Goal: Task Accomplishment & Management: Use online tool/utility

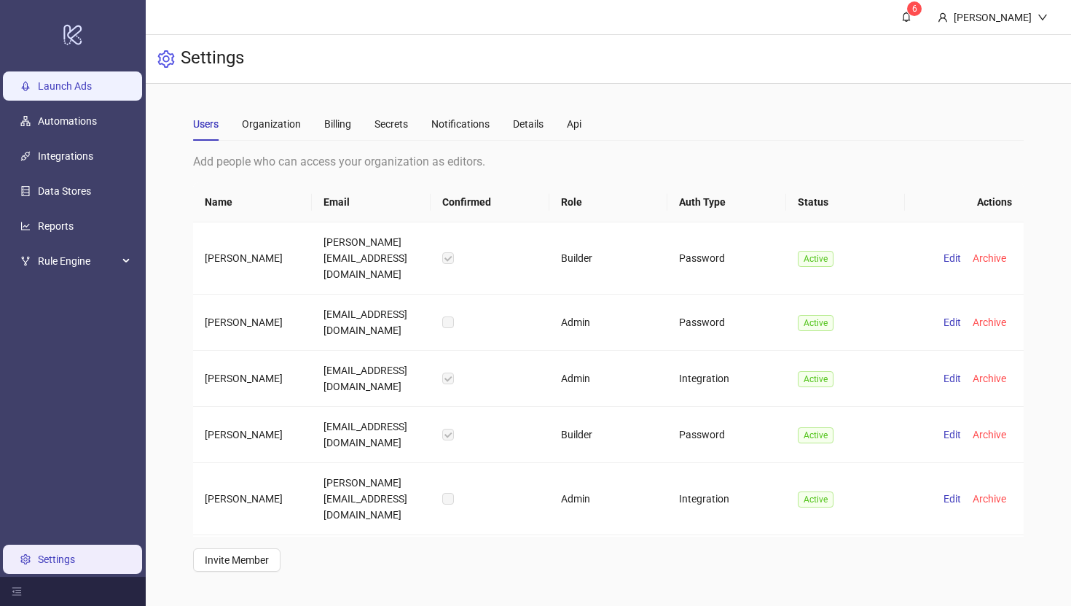
click at [89, 92] on link "Launch Ads" at bounding box center [65, 86] width 54 height 12
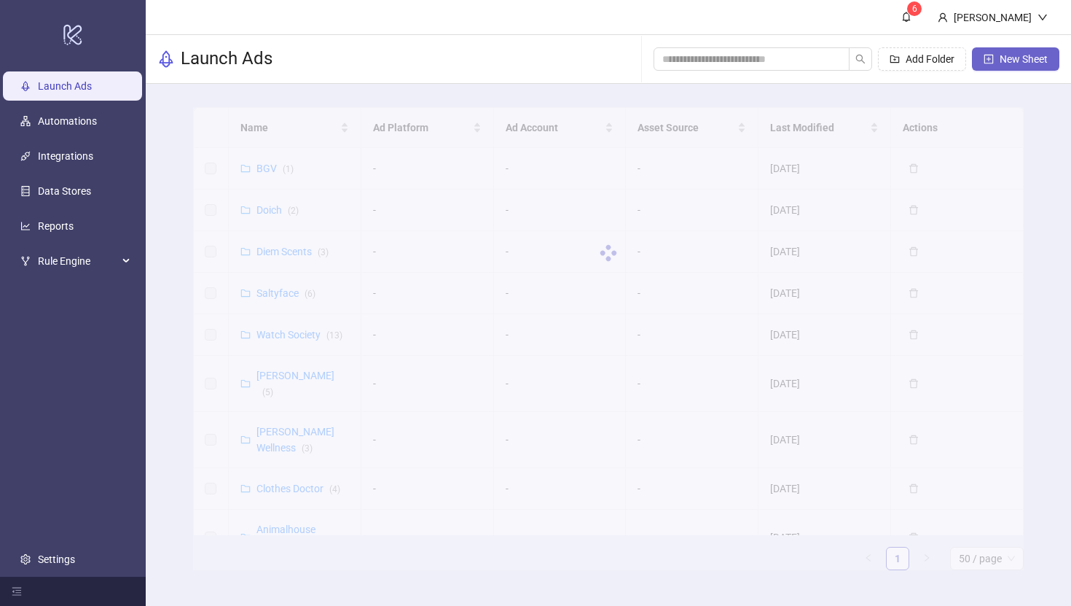
click at [1026, 58] on span "New Sheet" at bounding box center [1024, 59] width 48 height 12
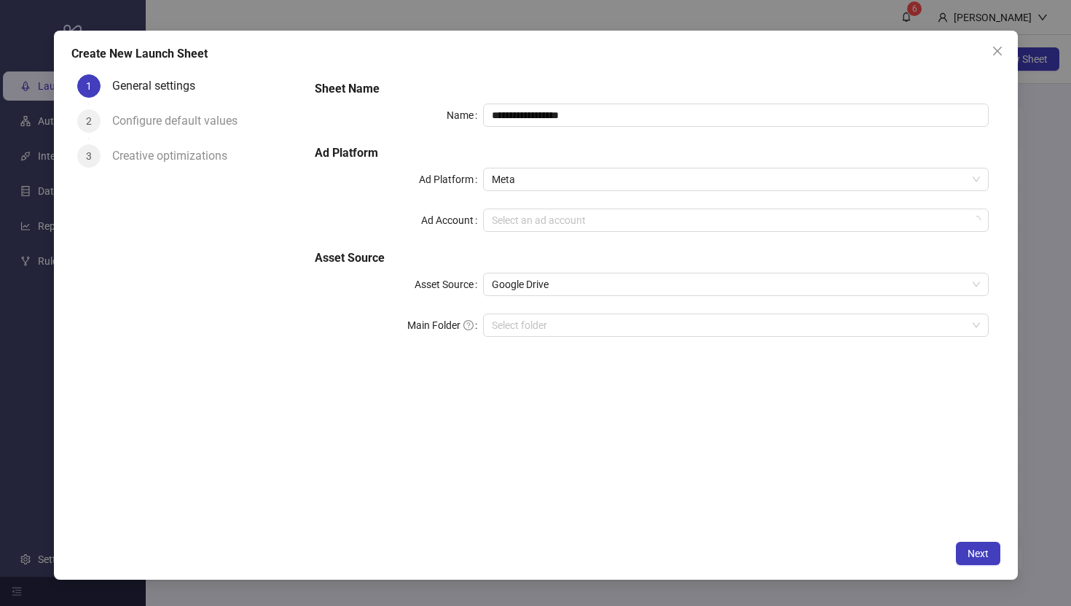
type input "**********"
click at [907, 36] on div "**********" at bounding box center [536, 306] width 964 height 550
click at [994, 44] on button "Close" at bounding box center [997, 50] width 23 height 23
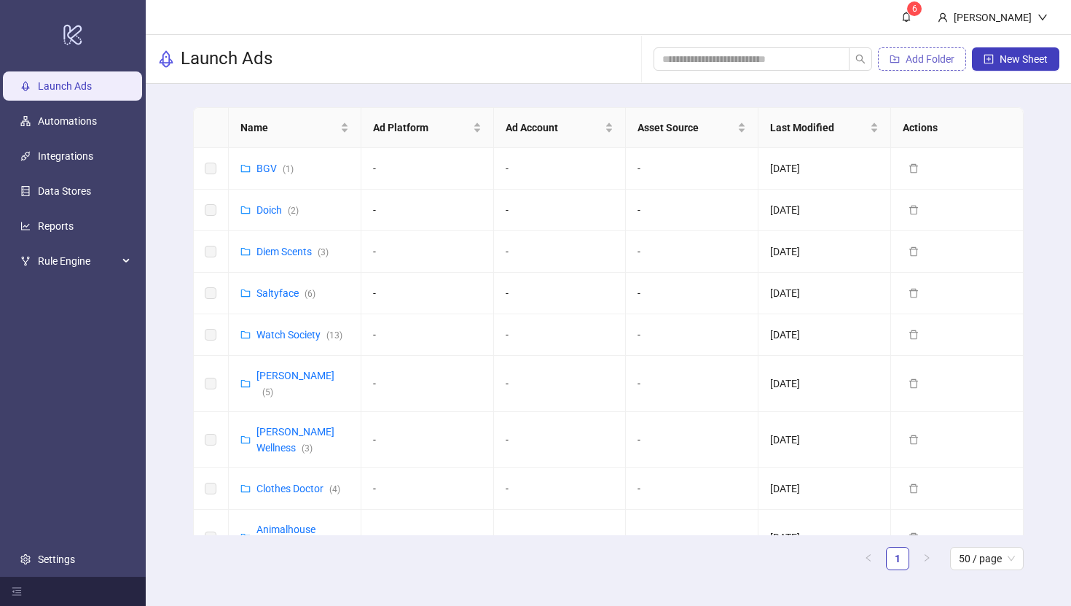
click at [944, 59] on span "Add Folder" at bounding box center [930, 59] width 49 height 12
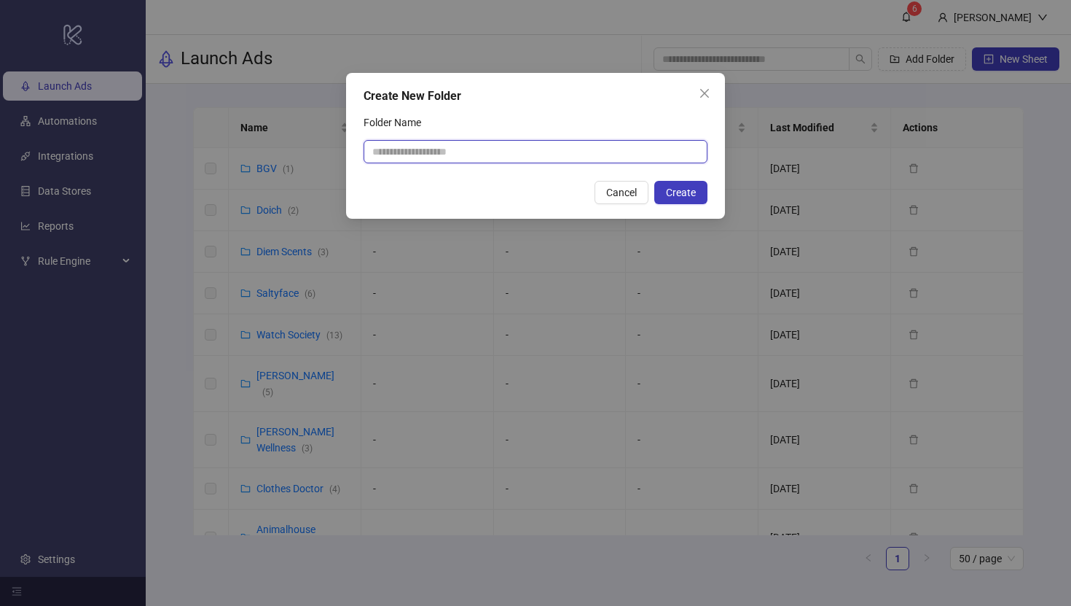
click at [441, 146] on input "Folder Name" at bounding box center [536, 151] width 344 height 23
type input "**********"
click at [684, 196] on span "Create" at bounding box center [681, 193] width 30 height 12
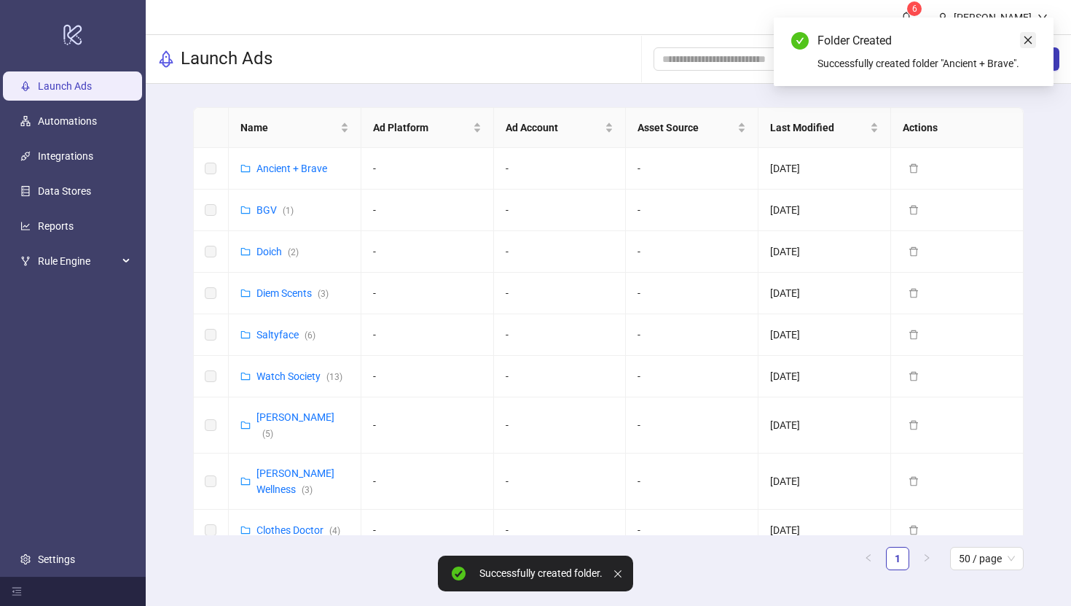
click at [1024, 38] on icon "close" at bounding box center [1028, 40] width 10 height 10
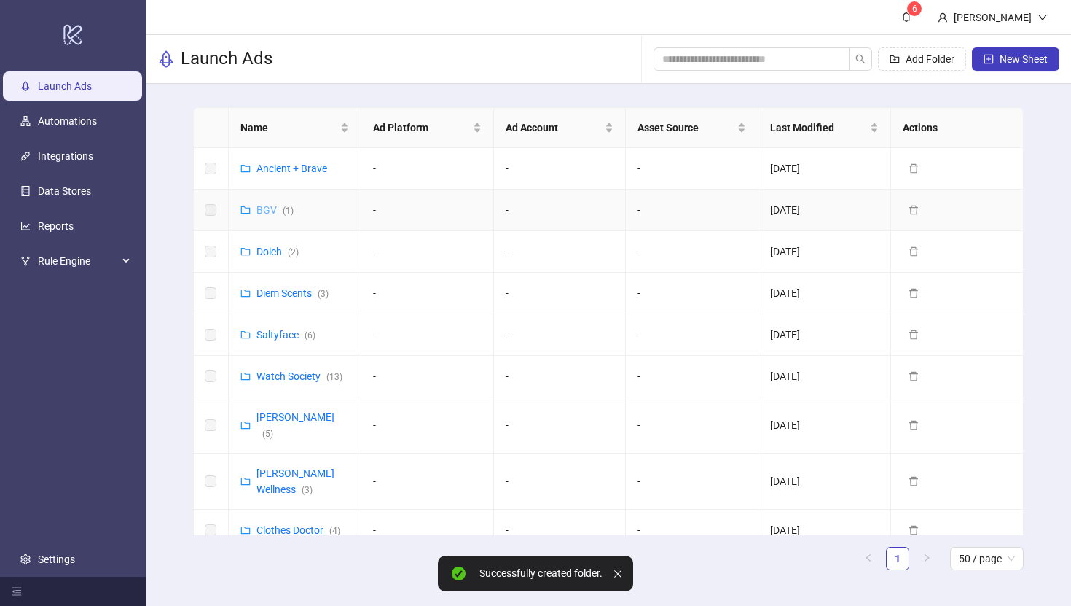
click at [266, 206] on link "BGV ( 1 )" at bounding box center [275, 210] width 37 height 12
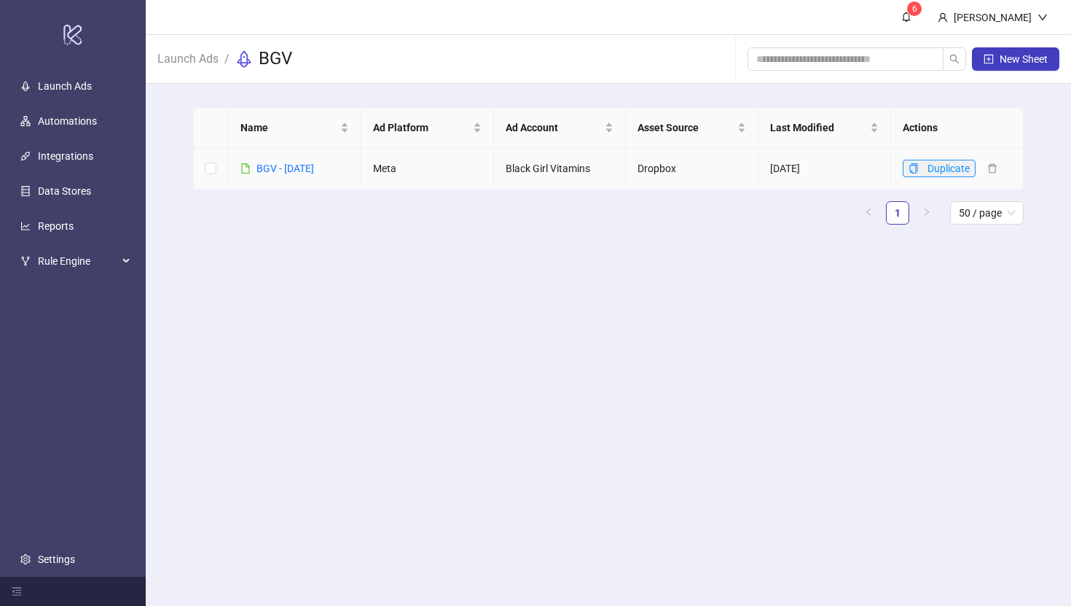
click at [923, 171] on button "Duplicate" at bounding box center [939, 168] width 73 height 17
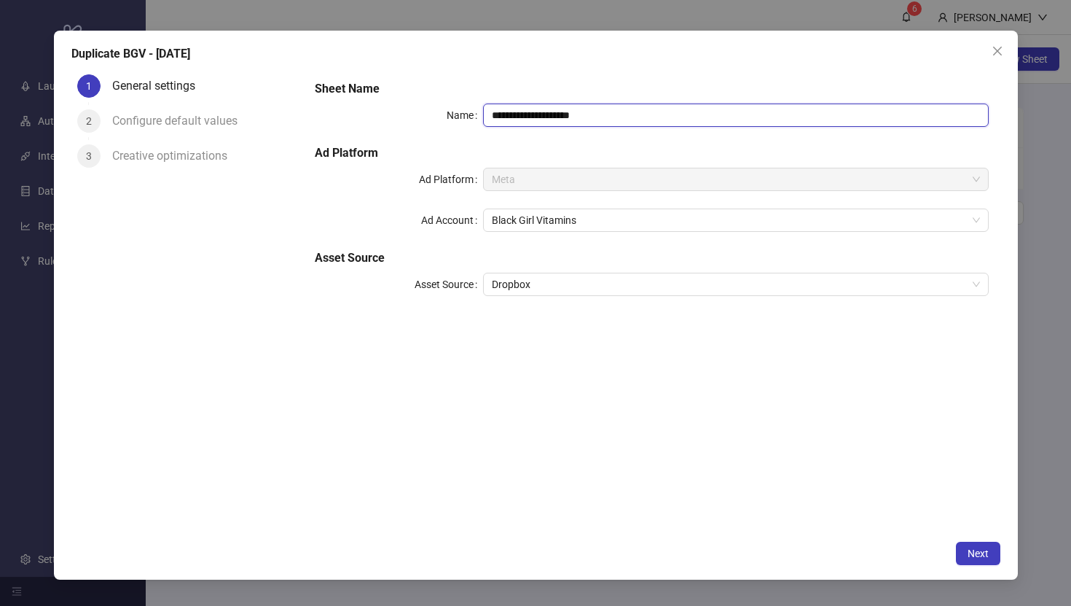
drag, startPoint x: 599, startPoint y: 114, endPoint x: 555, endPoint y: 112, distance: 44.5
click at [555, 112] on input "**********" at bounding box center [735, 115] width 505 height 23
click at [533, 113] on input "**********" at bounding box center [735, 115] width 505 height 23
drag, startPoint x: 511, startPoint y: 117, endPoint x: 437, endPoint y: 117, distance: 74.3
click at [437, 117] on div "**********" at bounding box center [651, 115] width 673 height 23
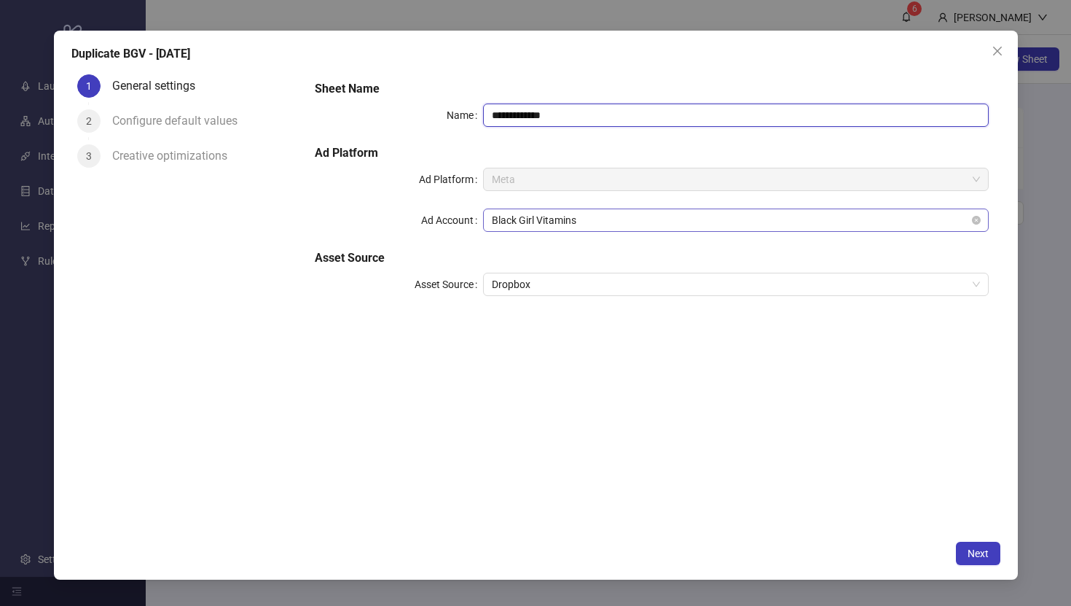
click at [560, 222] on span "Black Girl Vitamins" at bounding box center [736, 220] width 488 height 22
type input "**********"
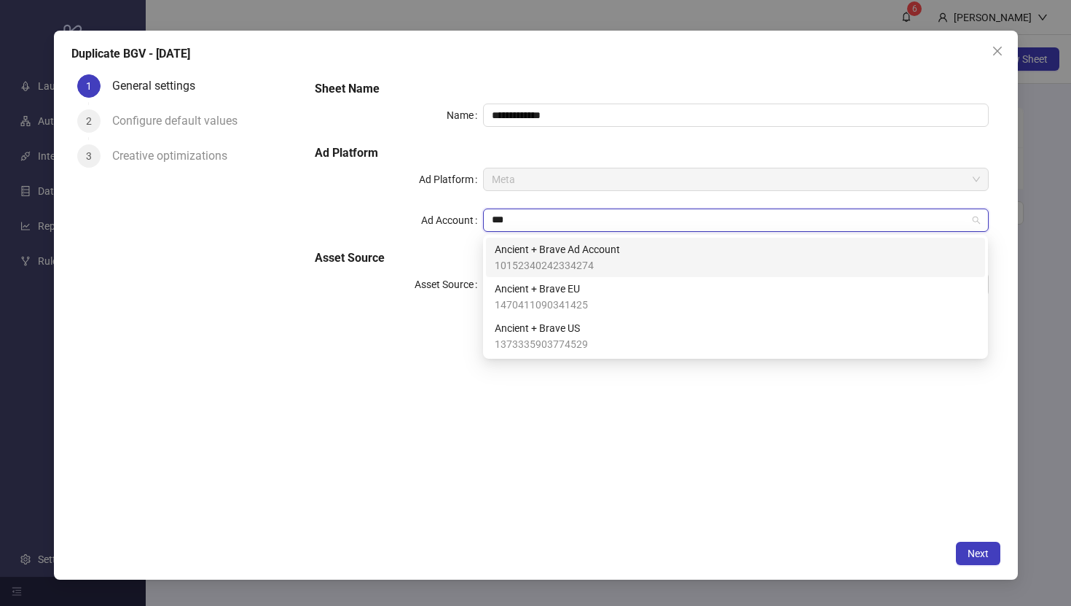
type input "****"
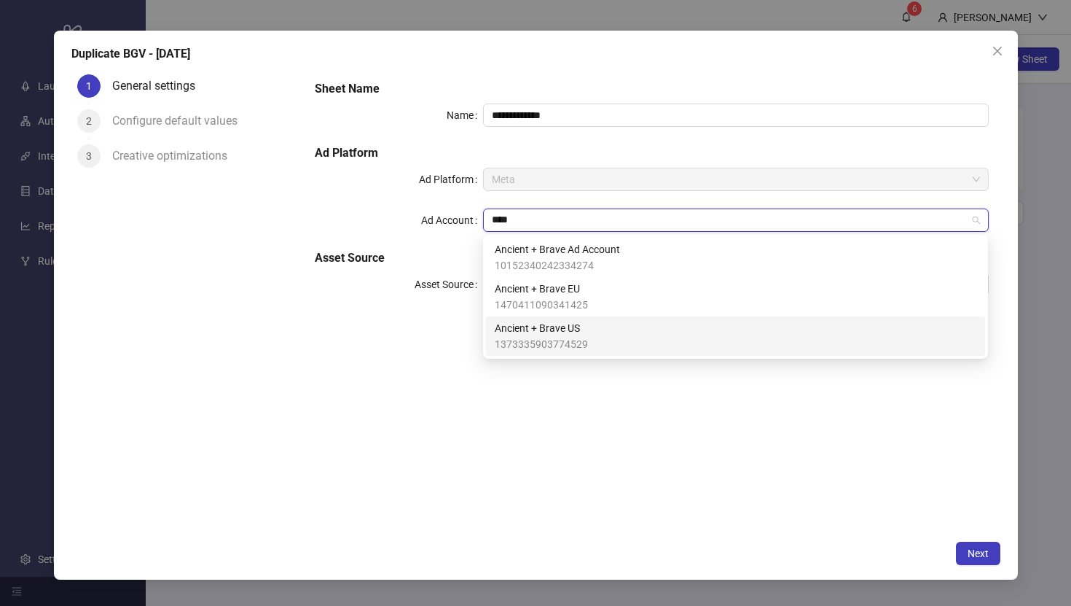
click at [758, 343] on div "Ancient + Brave US 1373335903774529" at bounding box center [736, 336] width 482 height 32
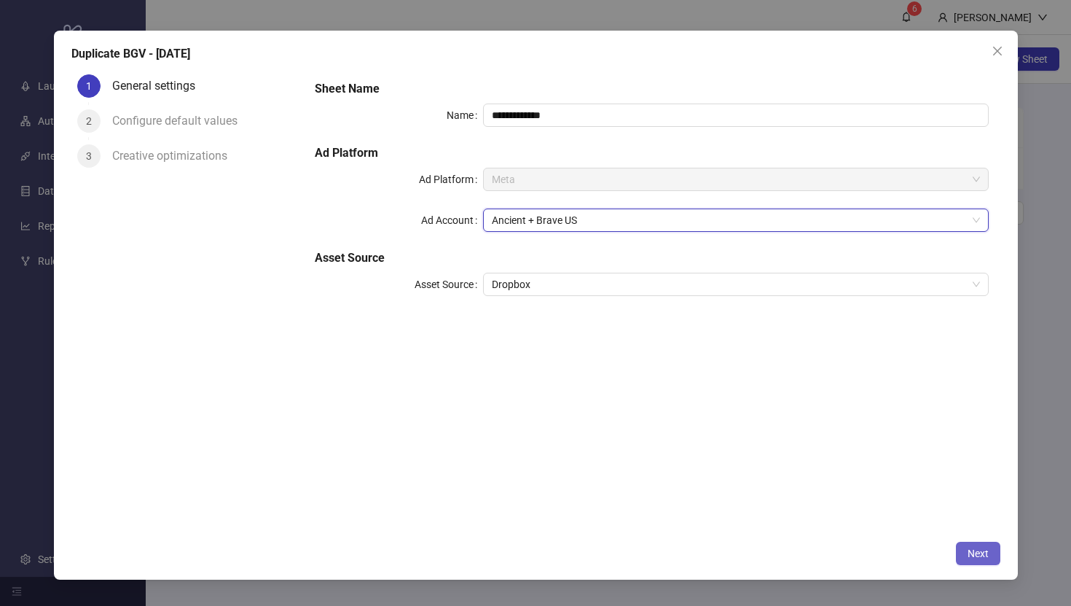
click at [982, 553] on span "Next" at bounding box center [978, 553] width 21 height 12
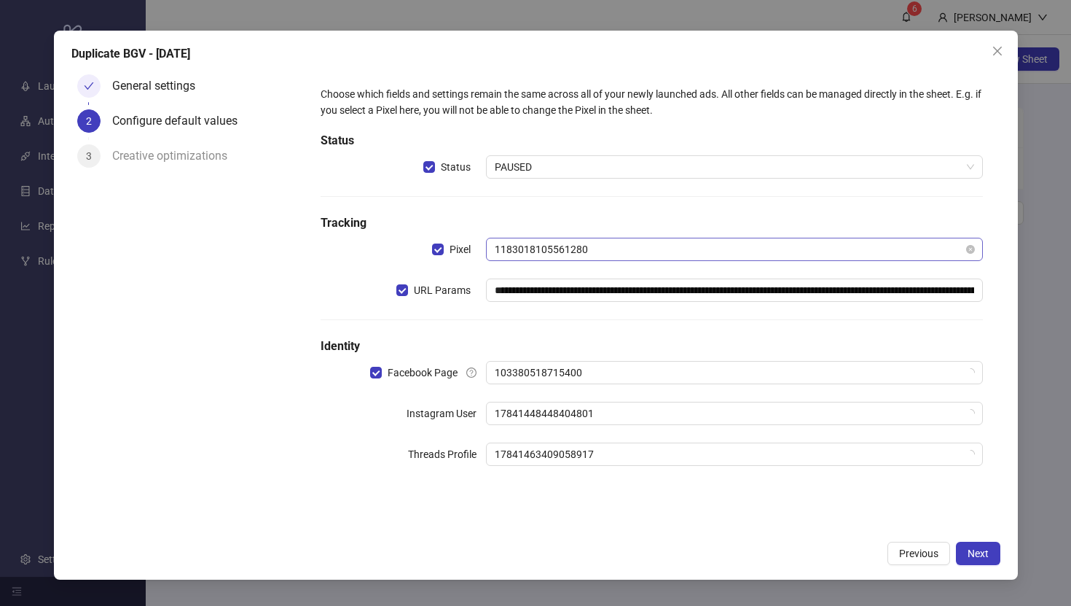
click at [561, 247] on span "1183018105561280" at bounding box center [734, 249] width 479 height 22
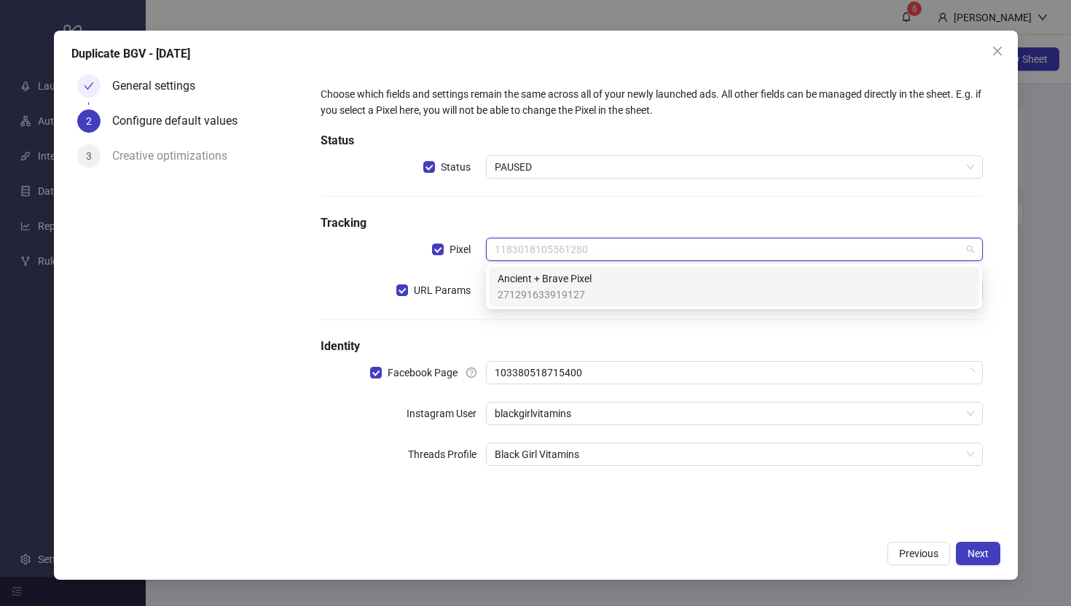
click at [561, 282] on span "Ancient + Brave Pixel" at bounding box center [545, 278] width 94 height 16
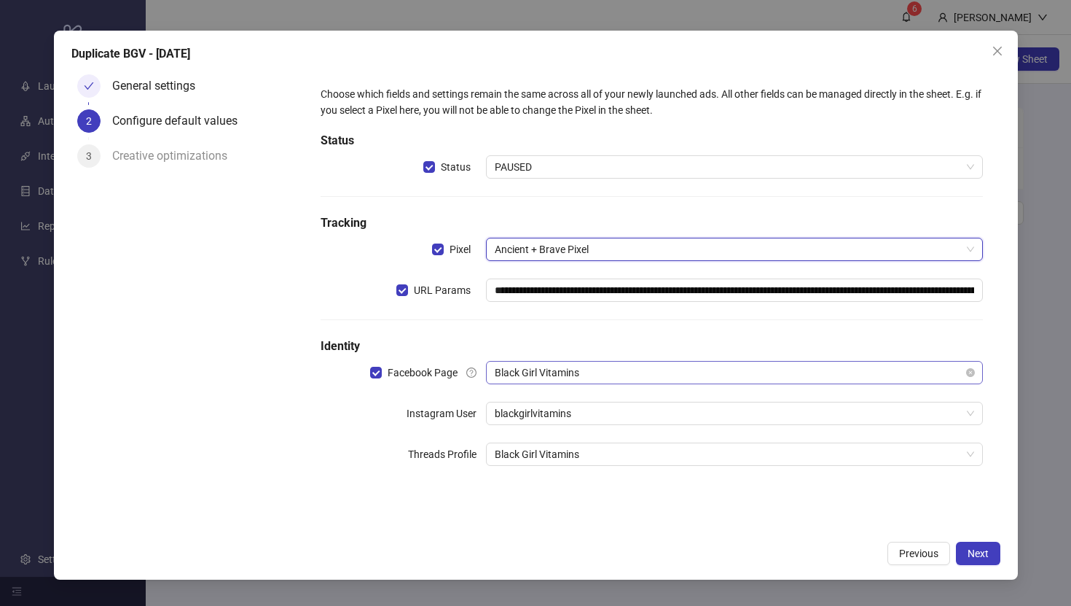
click at [553, 372] on span "Black Girl Vitamins" at bounding box center [734, 373] width 479 height 22
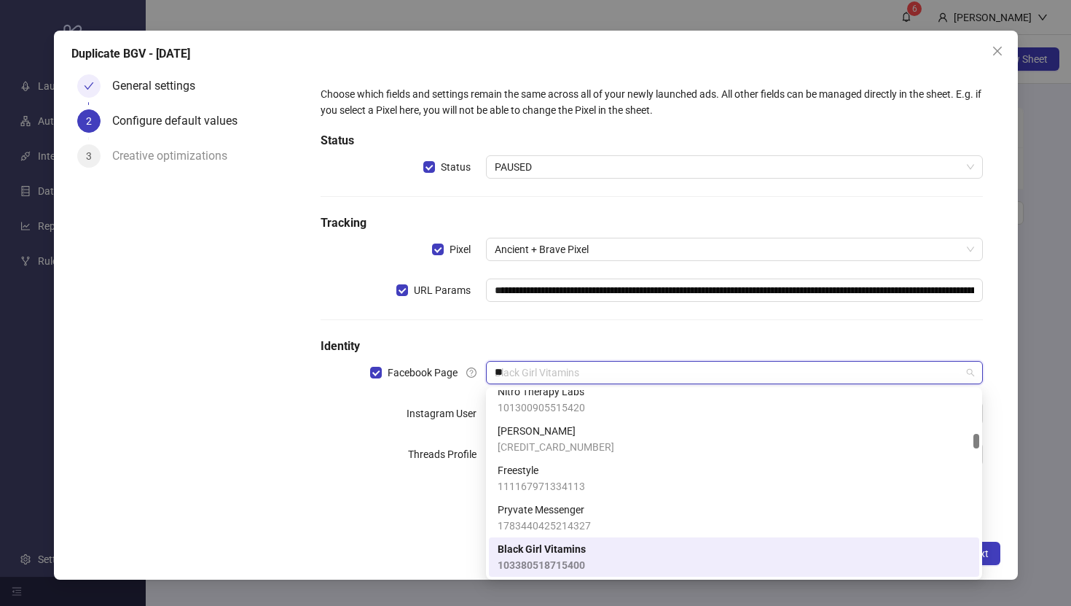
scroll to position [469, 0]
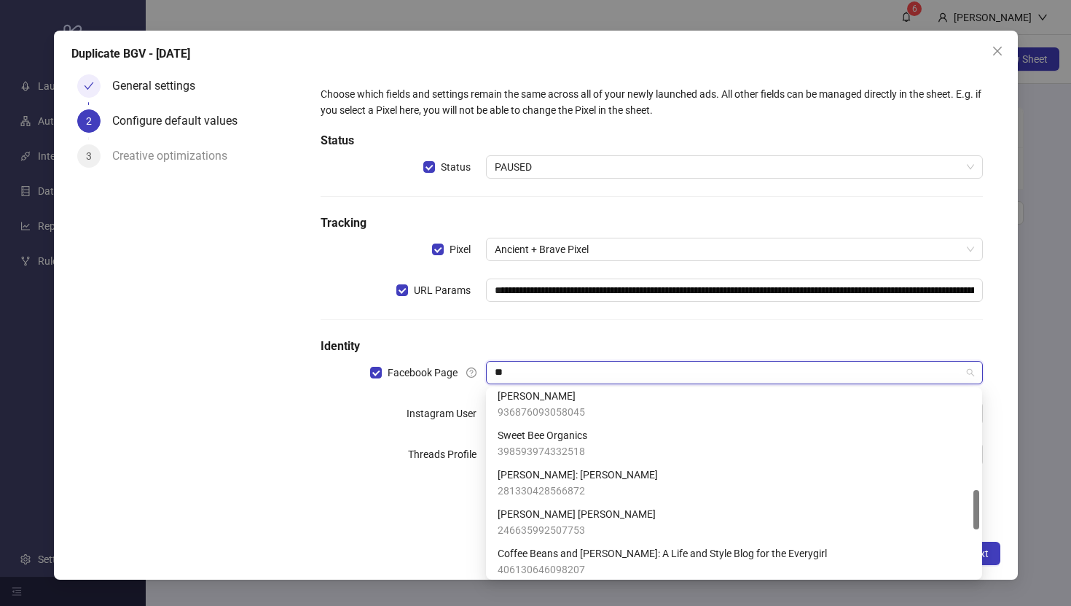
type input "***"
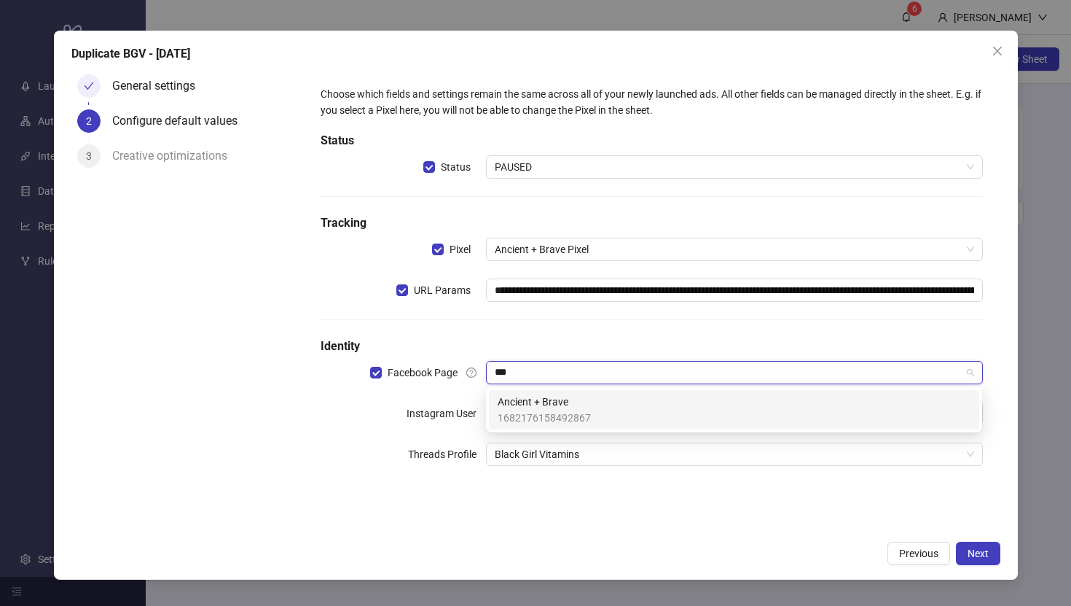
click at [556, 412] on span "1682176158492867" at bounding box center [544, 418] width 93 height 16
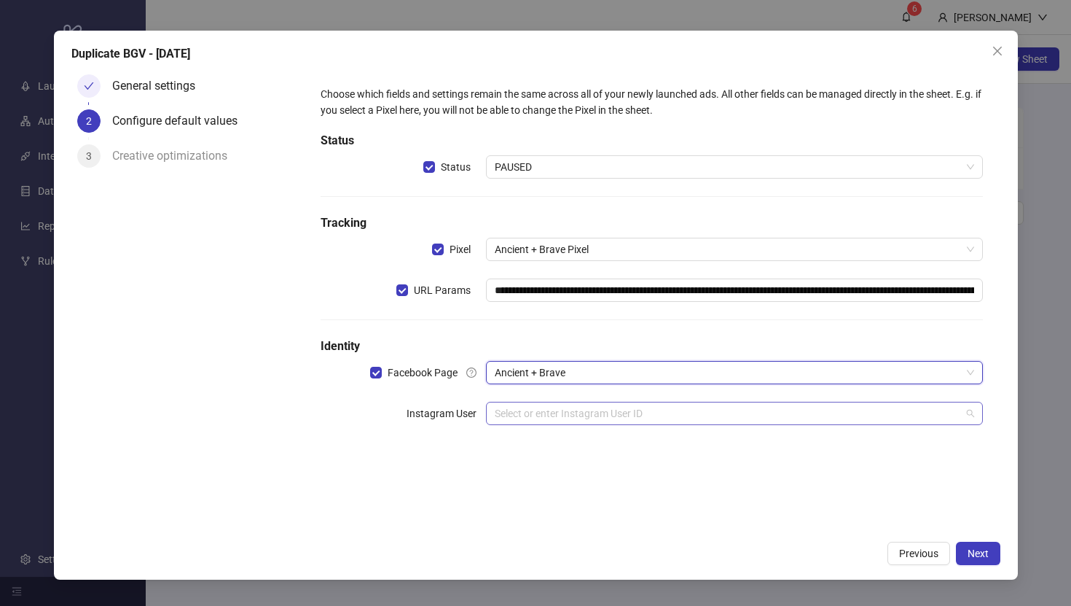
click at [621, 414] on input "search" at bounding box center [728, 413] width 466 height 22
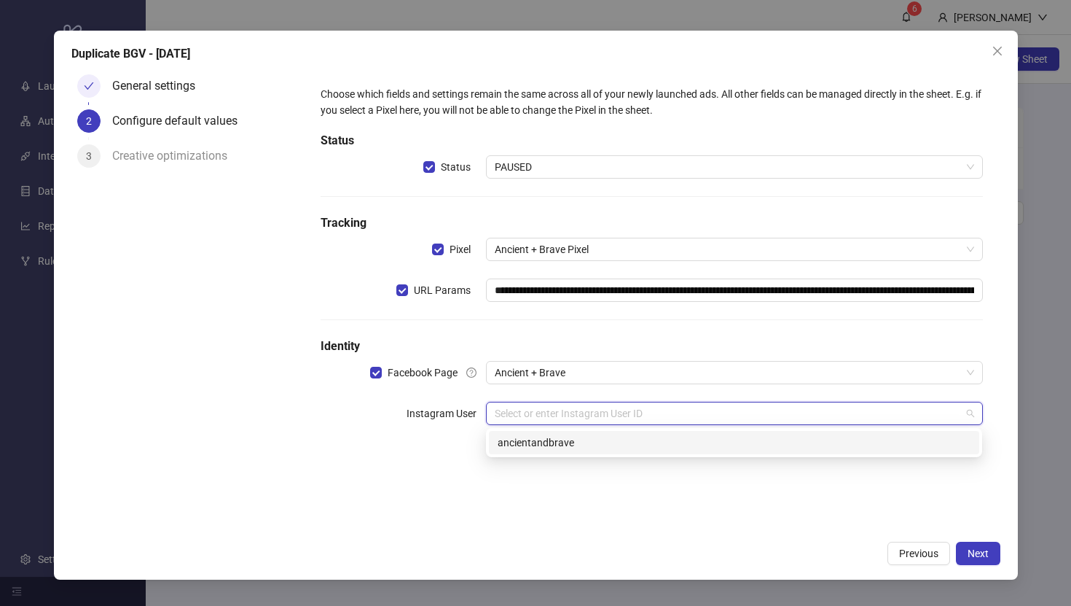
click at [606, 445] on div "ancientandbrave" at bounding box center [734, 442] width 473 height 16
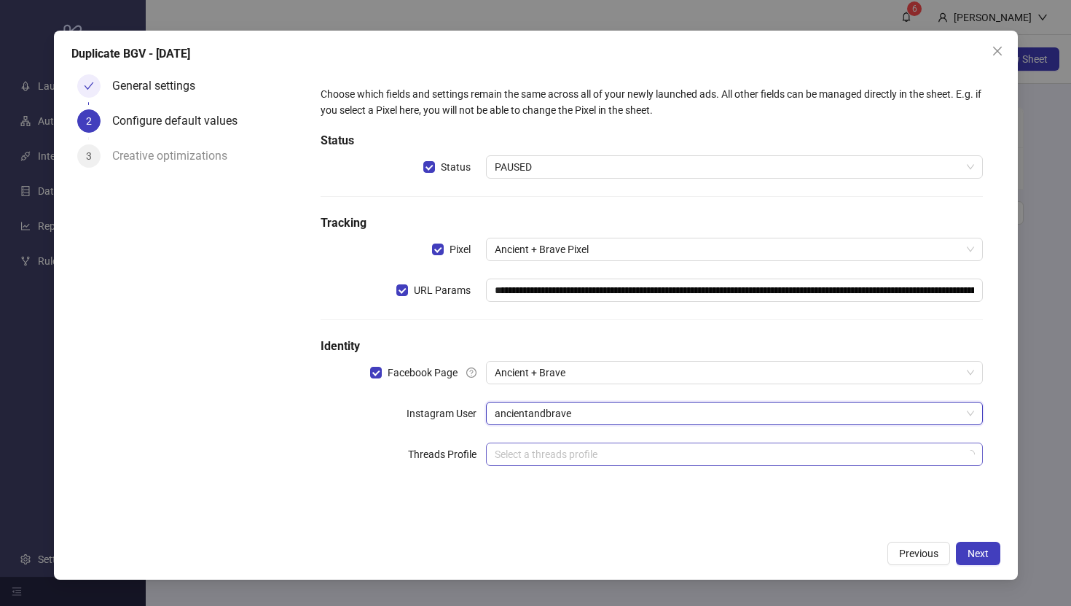
click at [604, 455] on input "search" at bounding box center [728, 454] width 466 height 22
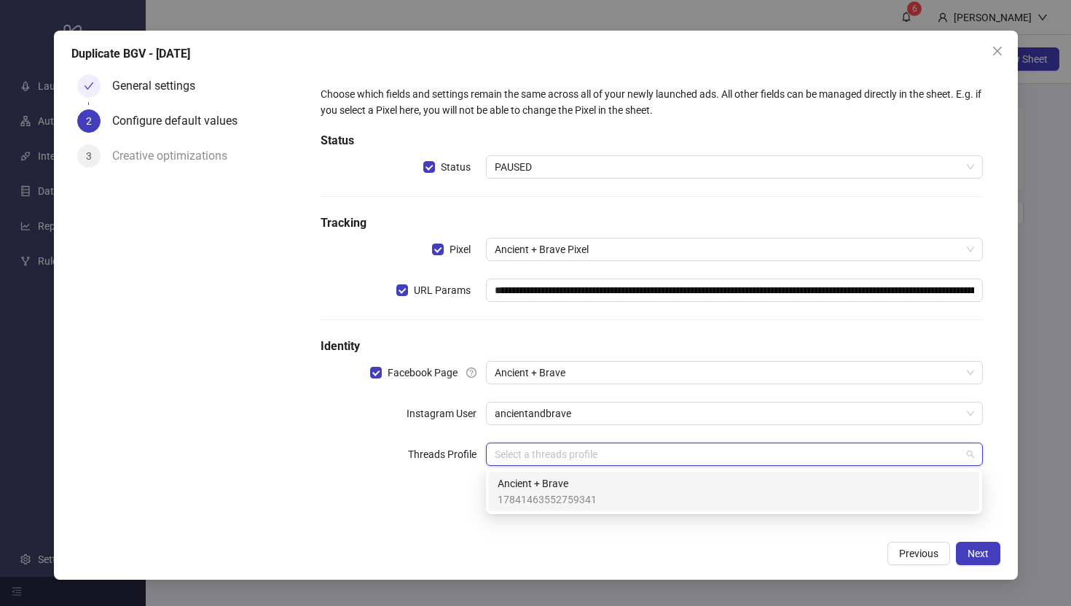
click at [604, 492] on div "Ancient + Brave 17841463552759341" at bounding box center [734, 491] width 473 height 32
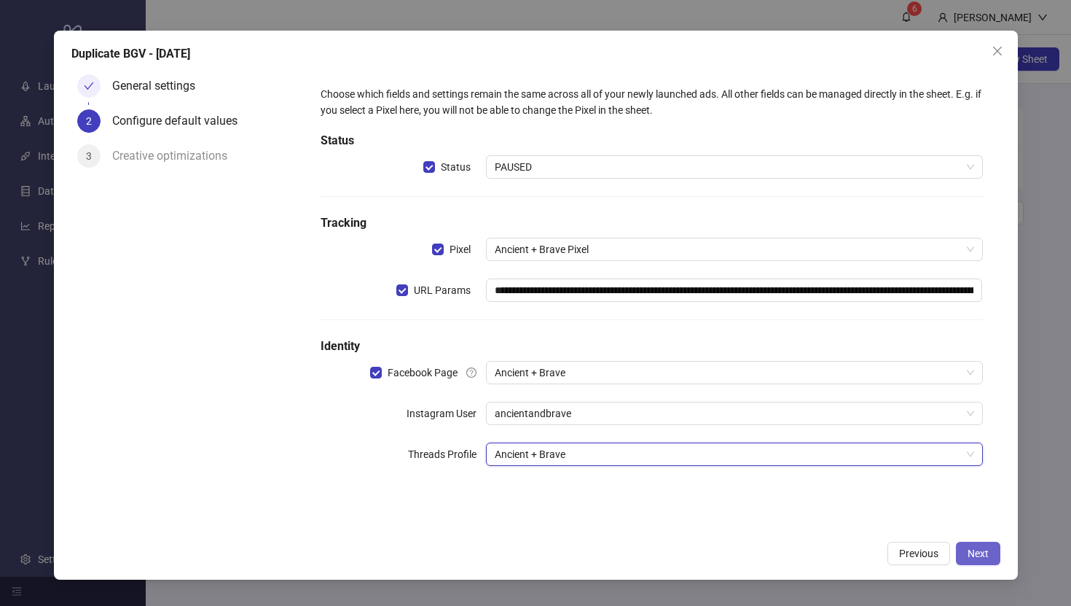
click at [983, 552] on span "Next" at bounding box center [978, 553] width 21 height 12
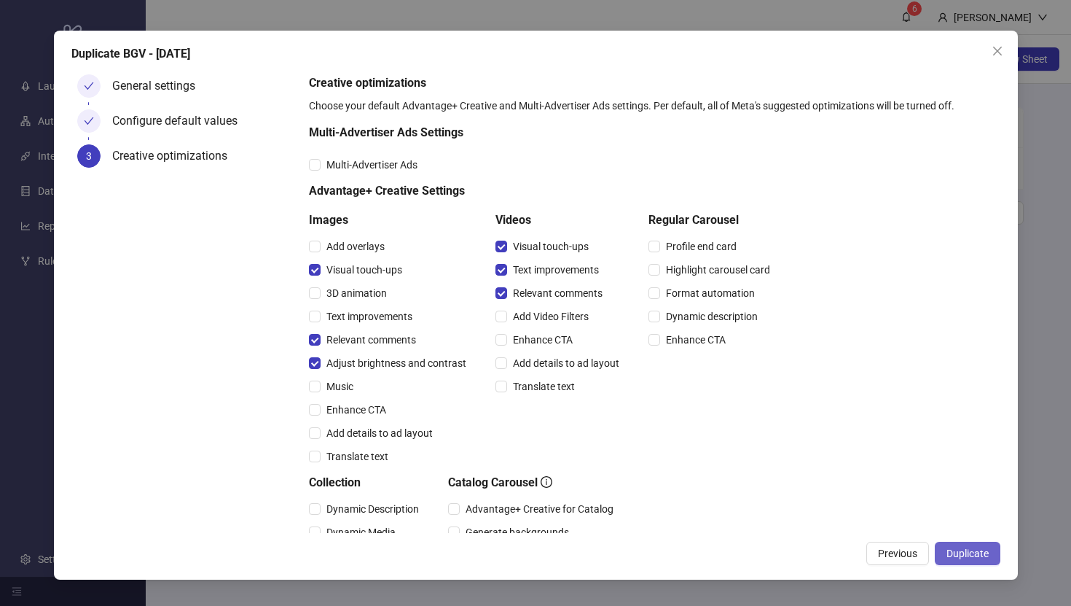
click at [961, 546] on button "Duplicate" at bounding box center [968, 553] width 66 height 23
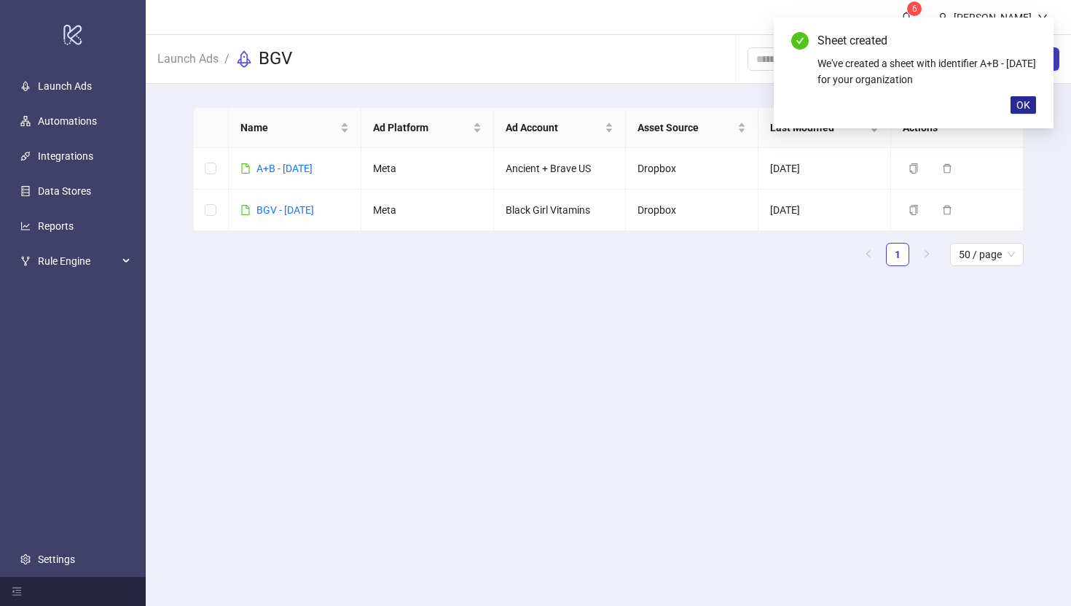
click at [1026, 105] on span "OK" at bounding box center [1024, 105] width 14 height 12
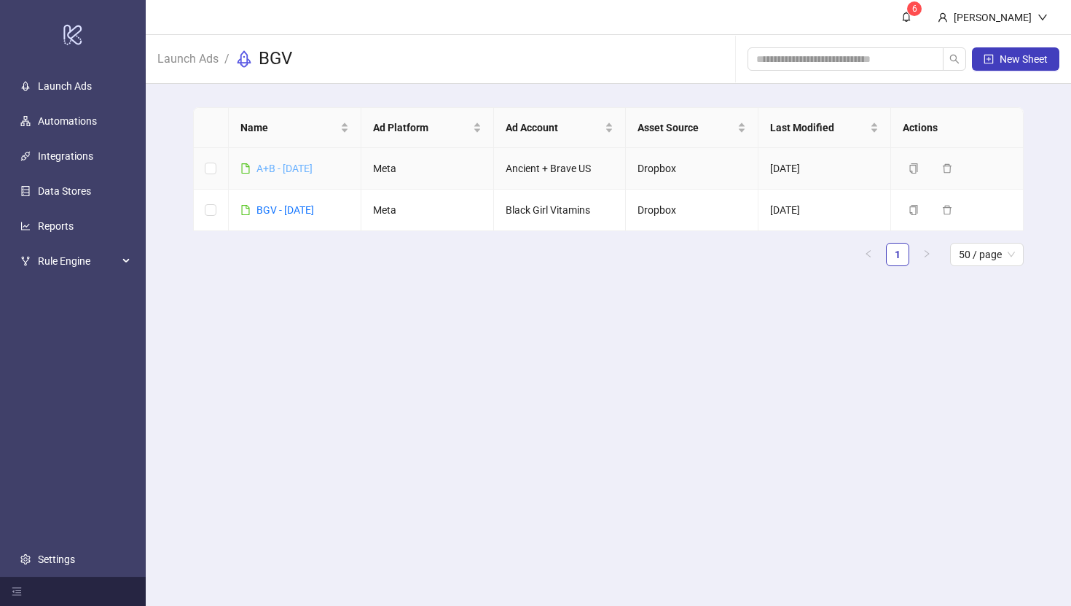
click at [309, 163] on link "A+B - [DATE]" at bounding box center [285, 169] width 56 height 12
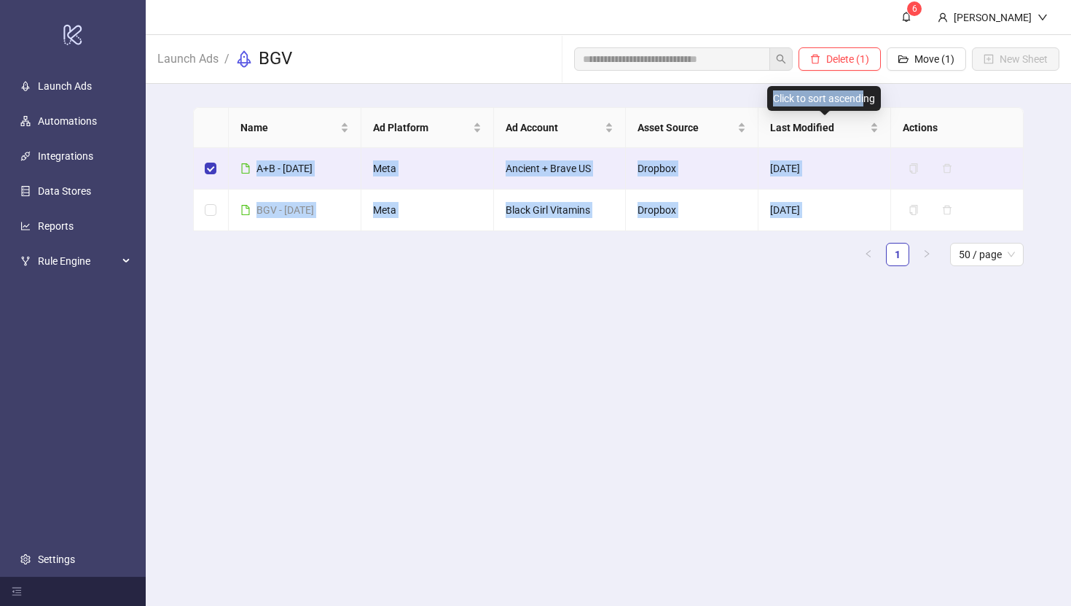
drag, startPoint x: 262, startPoint y: 170, endPoint x: 858, endPoint y: 93, distance: 601.1
click at [858, 93] on body "logo/logo-mobile Launch Ads Automations Integrations Data Stores Reports Rule E…" at bounding box center [535, 303] width 1071 height 606
click at [927, 56] on span "Move (1)" at bounding box center [935, 59] width 40 height 12
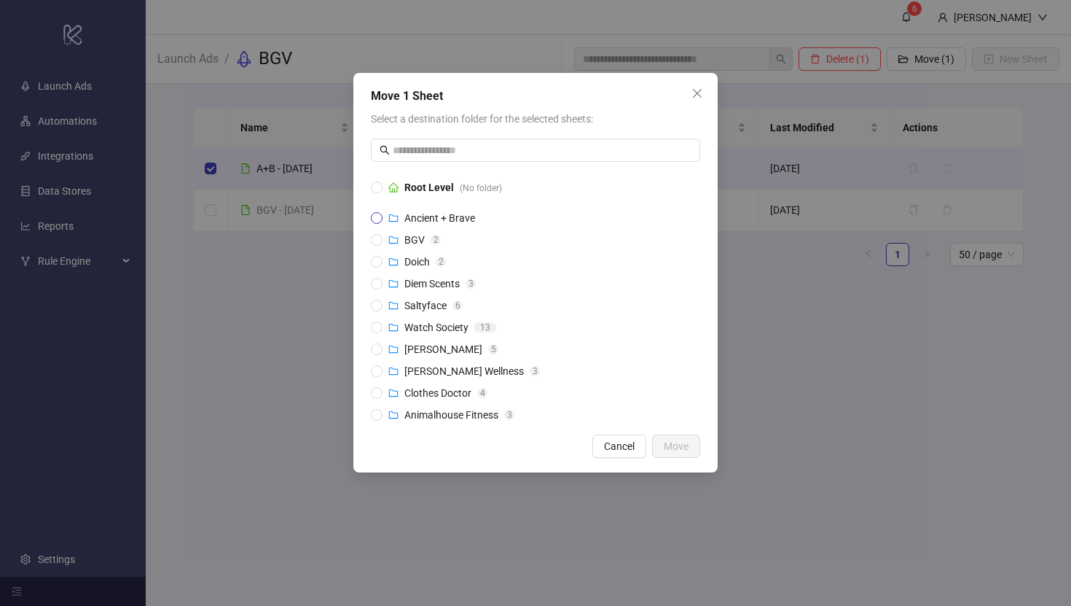
click at [475, 218] on span "Ancient + Brave" at bounding box center [440, 218] width 71 height 12
click at [673, 438] on button "Move" at bounding box center [676, 445] width 48 height 23
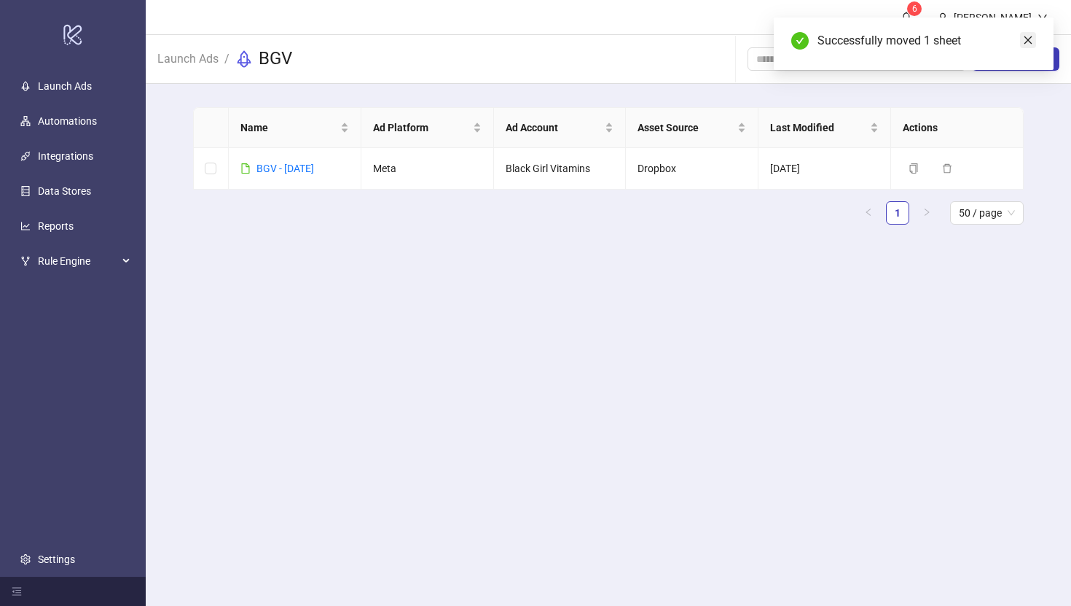
click at [1026, 36] on icon "close" at bounding box center [1028, 40] width 10 height 10
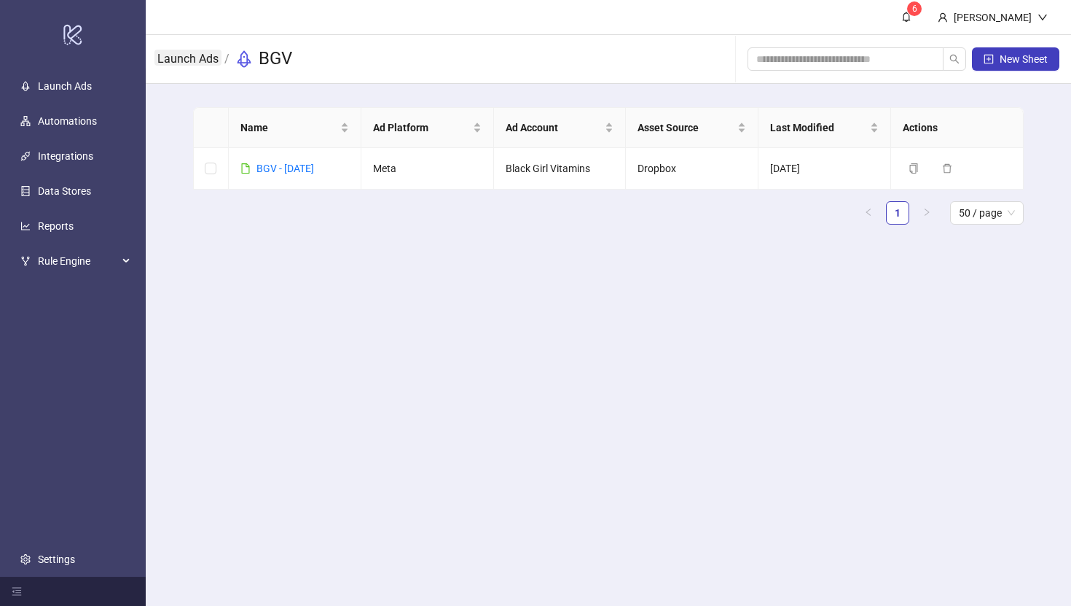
click at [185, 63] on link "Launch Ads" at bounding box center [188, 58] width 67 height 16
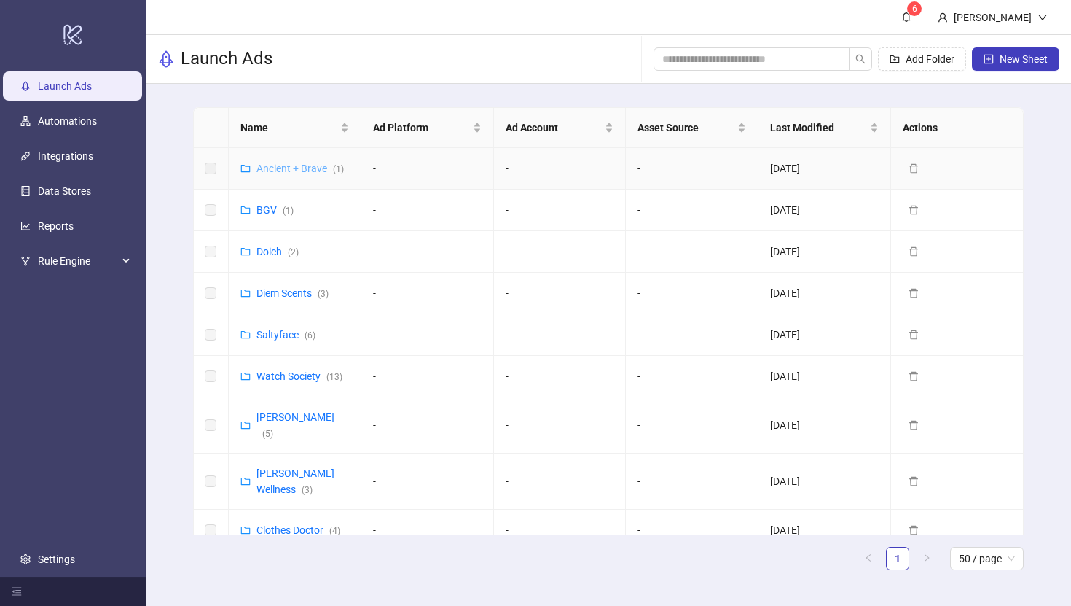
click at [284, 172] on link "Ancient + Brave ( 1 )" at bounding box center [300, 169] width 87 height 12
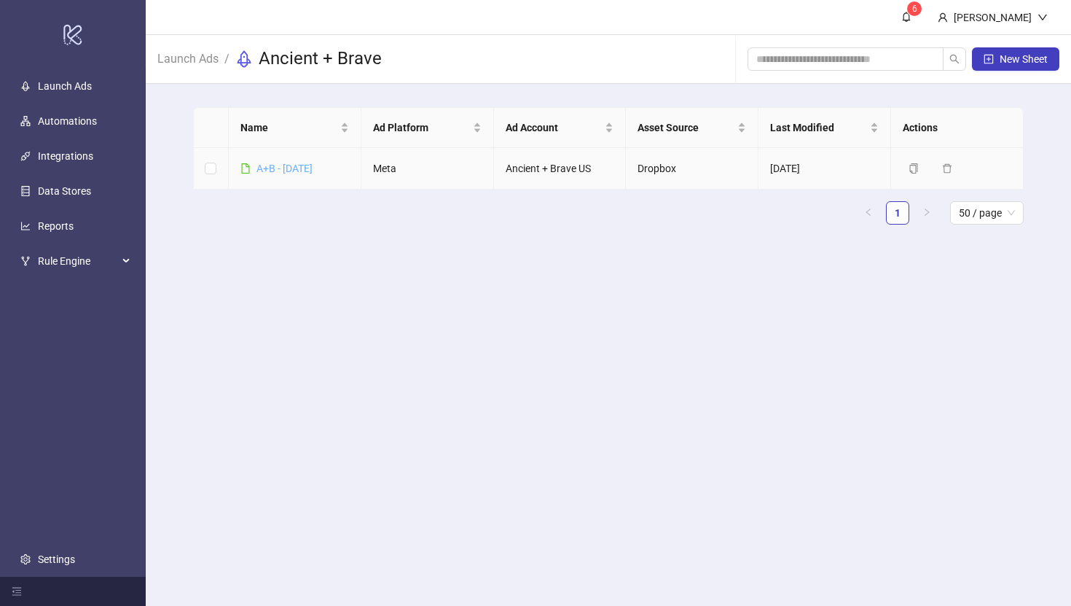
click at [284, 171] on link "A+B - [DATE]" at bounding box center [285, 169] width 56 height 12
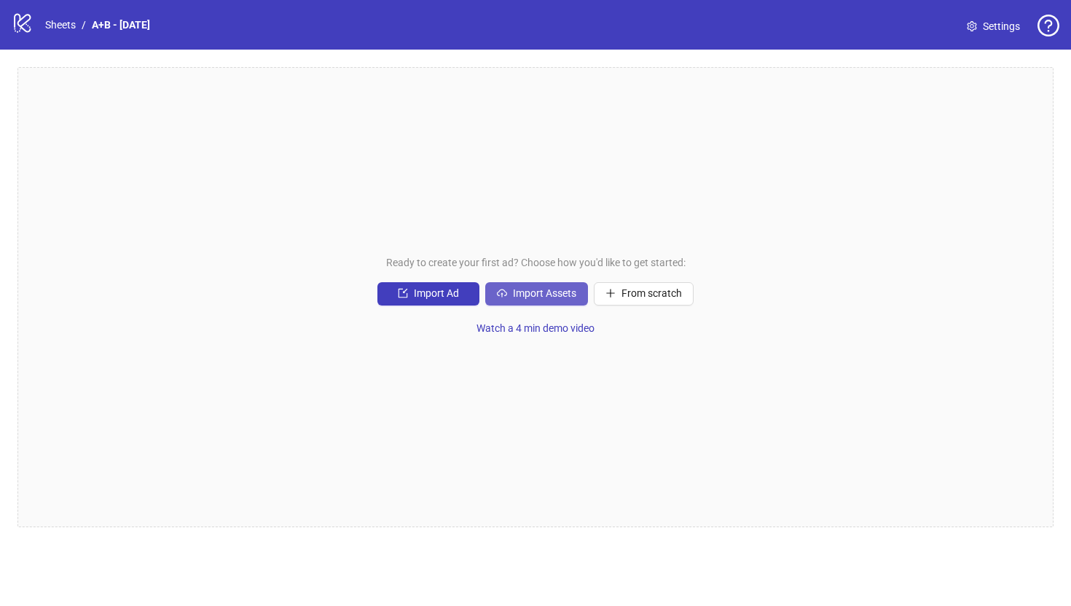
click at [514, 288] on span "Import Assets" at bounding box center [544, 293] width 63 height 12
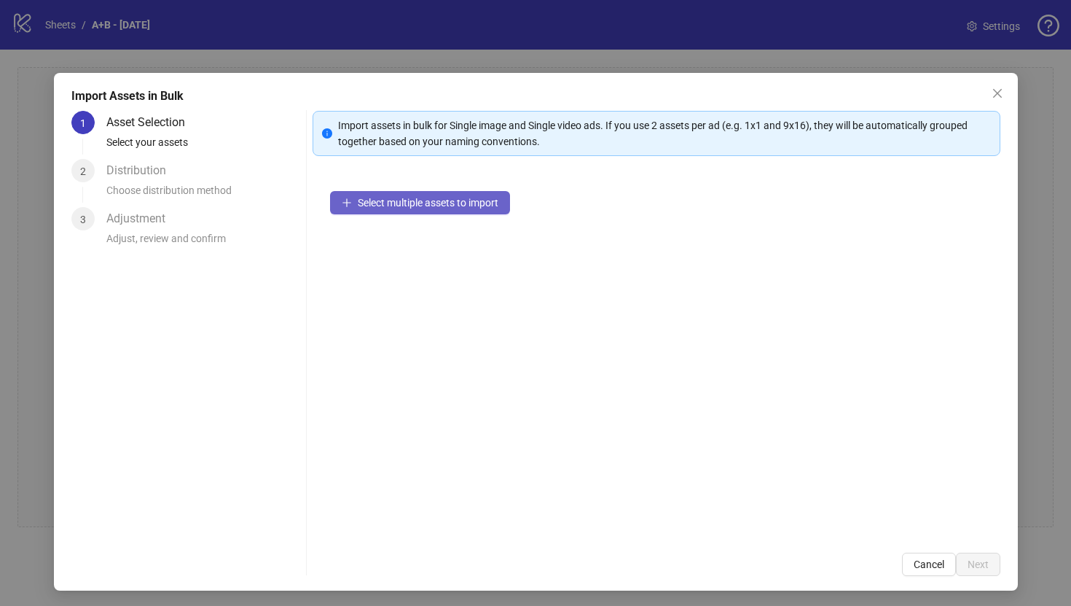
click at [418, 199] on span "Select multiple assets to import" at bounding box center [428, 203] width 141 height 12
click at [445, 200] on span "Select multiple assets to import" at bounding box center [428, 203] width 141 height 12
